Goal: Obtain resource: Obtain resource

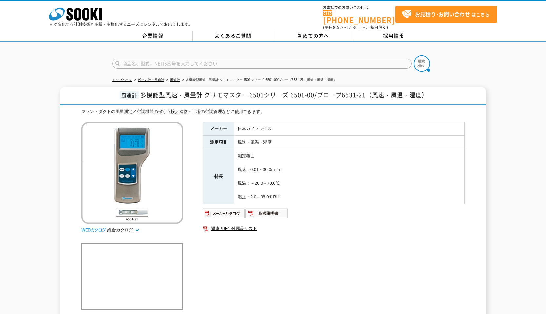
click at [254, 253] on div "メーカー 日本カノマックス 測定項目 風速・風温・湿度 特長 測定範囲 風速：0.01～30.0m／s 風温：－20.0～70.0℃ 湿度：2.0～98.0％…" at bounding box center [334, 192] width 262 height 141
drag, startPoint x: 226, startPoint y: 280, endPoint x: 226, endPoint y: 275, distance: 5.3
click at [226, 280] on div "ファン・ダクトの風量測定／空調機器の保守点検／建物・工場の空調管理などに使用できます。 総合カタログ メーカー 日本カノマックス 測定項目 風速・風温・湿度 …" at bounding box center [273, 270] width 384 height 322
click at [229, 209] on img at bounding box center [224, 213] width 43 height 10
click at [248, 257] on div "メーカー 日本カノマックス 測定項目 風速・風温・湿度 特長 測定範囲 風速：0.01～30.0m／s 風温：－20.0～70.0℃ 湿度：2.0～98.0％…" at bounding box center [334, 192] width 262 height 141
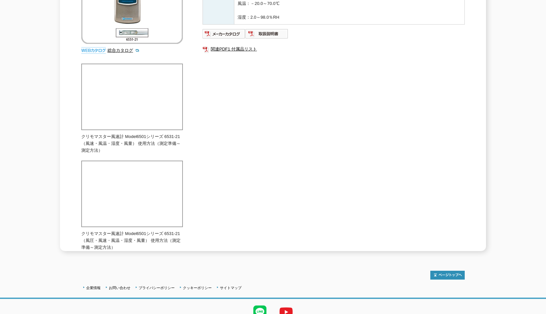
scroll to position [16, 0]
